Goal: Task Accomplishment & Management: Manage account settings

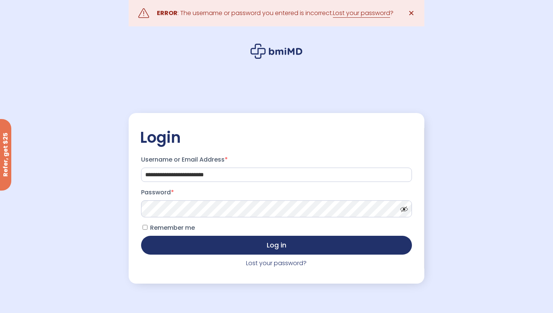
click at [179, 227] on span "Remember me" at bounding box center [172, 227] width 45 height 9
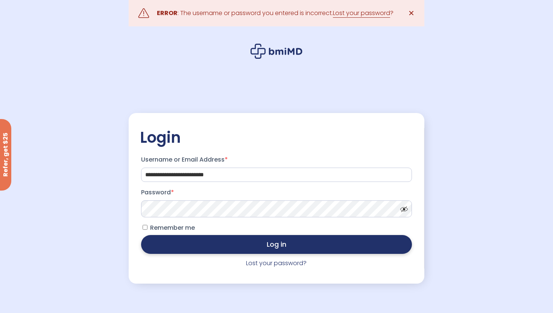
click at [187, 243] on button "Log in" at bounding box center [276, 244] width 271 height 19
click at [188, 250] on button "Log in" at bounding box center [276, 244] width 271 height 19
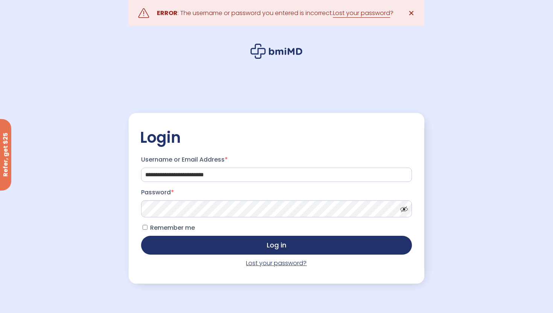
click at [258, 264] on link "Lost your password?" at bounding box center [276, 262] width 61 height 9
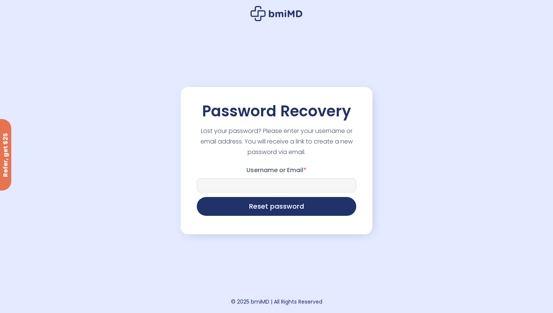
click at [250, 183] on input "Username or Email *" at bounding box center [276, 185] width 159 height 14
type input "**********"
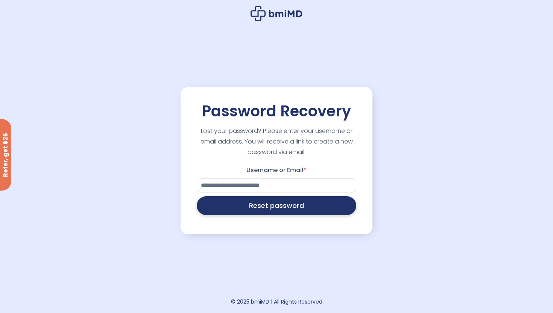
click at [262, 203] on button "Reset password" at bounding box center [276, 205] width 159 height 19
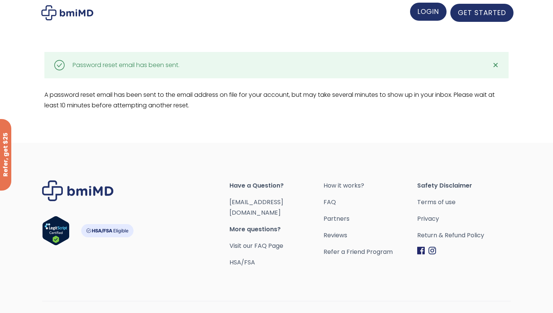
click at [431, 16] on span "LOGIN" at bounding box center [428, 11] width 21 height 9
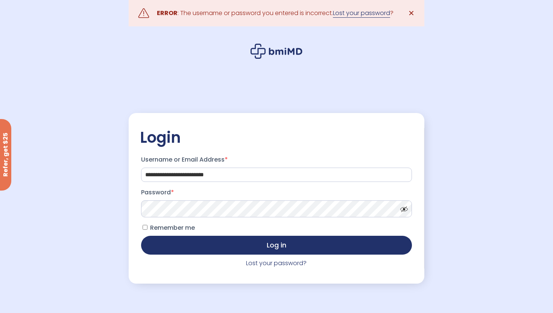
click at [365, 16] on link "Lost your password" at bounding box center [361, 13] width 57 height 9
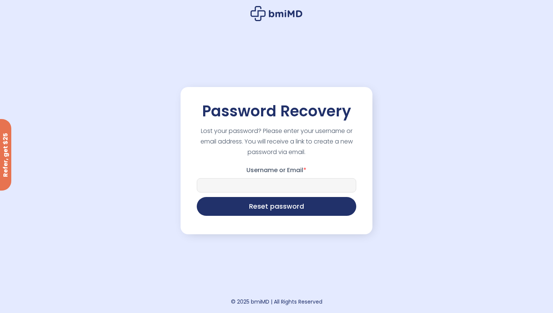
click at [247, 181] on input "Username or Email *" at bounding box center [276, 185] width 159 height 14
type input "**********"
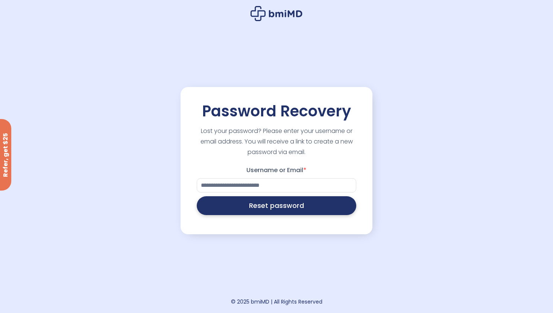
click at [259, 210] on button "Reset password" at bounding box center [276, 205] width 159 height 19
